Goal: Task Accomplishment & Management: Complete application form

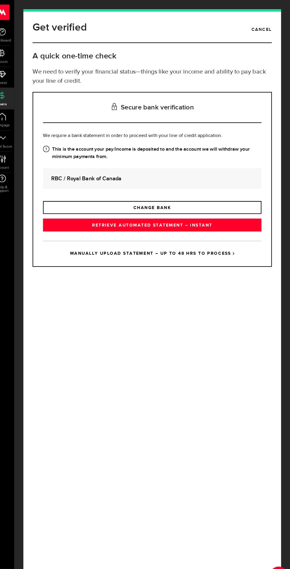
click at [170, 257] on link "MANUALLY UPLOAD STATEMENT – UP TO 48 HRS TO PROCESS" at bounding box center [157, 244] width 211 height 25
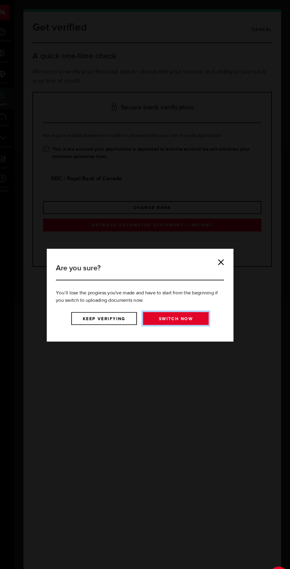
click at [196, 309] on link "Switch now" at bounding box center [179, 307] width 63 height 12
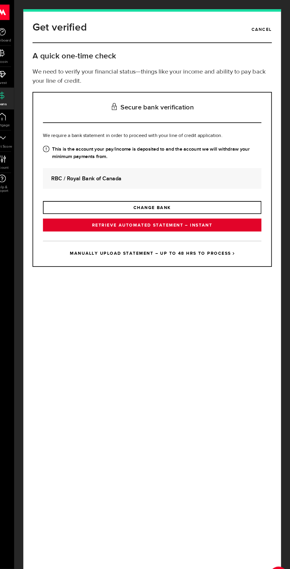
click at [191, 223] on link "RETRIEVE AUTOMATED STATEMENT – INSTANT" at bounding box center [157, 217] width 211 height 12
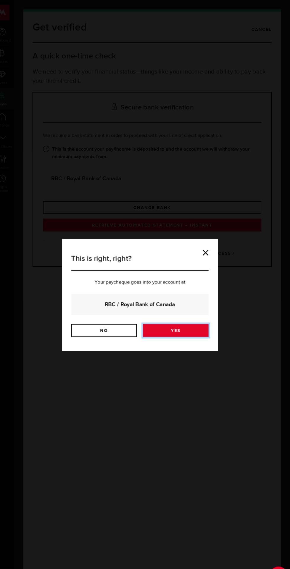
click at [184, 319] on link "Yes" at bounding box center [179, 318] width 63 height 12
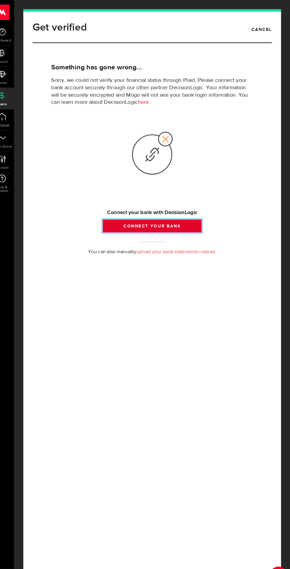
click at [176, 224] on button "Connect your bank" at bounding box center [156, 218] width 95 height 12
